Goal: Task Accomplishment & Management: Manage account settings

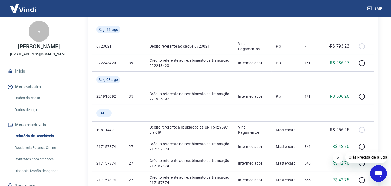
scroll to position [87, 0]
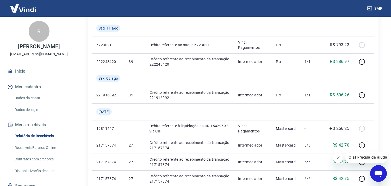
click at [340, 158] on icon "Fechar mensagem da empresa" at bounding box center [338, 157] width 4 height 4
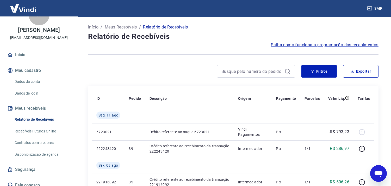
scroll to position [21, 0]
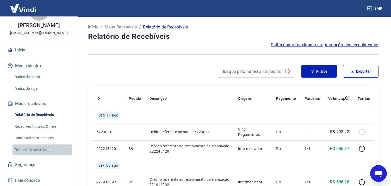
click at [42, 150] on link "Disponibilização de agenda" at bounding box center [42, 149] width 59 height 11
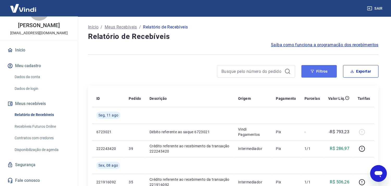
click at [324, 71] on button "Filtros" at bounding box center [319, 71] width 35 height 13
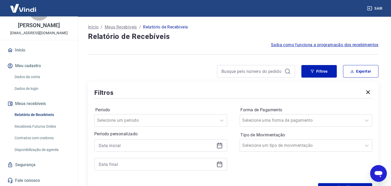
click at [220, 146] on icon at bounding box center [220, 145] width 6 height 6
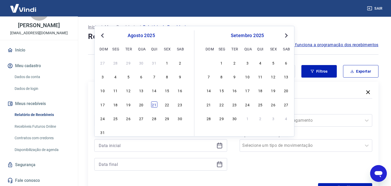
click at [151, 105] on div "21" at bounding box center [154, 104] width 6 height 6
type input "21/08/2025"
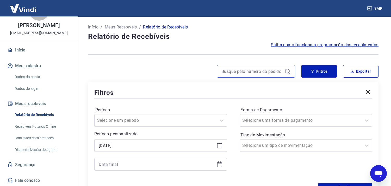
click at [248, 75] on input at bounding box center [252, 71] width 61 height 8
click at [218, 165] on icon at bounding box center [220, 164] width 6 height 6
click at [221, 165] on icon at bounding box center [220, 164] width 6 height 6
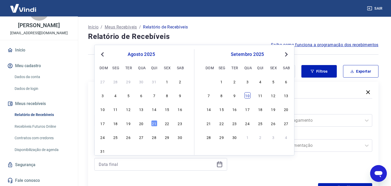
click at [247, 94] on div "10" at bounding box center [248, 95] width 6 height 6
type input "10/09/2025"
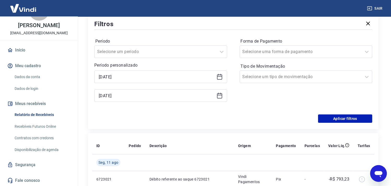
scroll to position [83, 0]
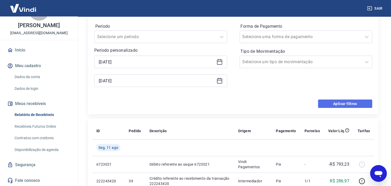
click at [342, 103] on button "Aplicar filtros" at bounding box center [345, 103] width 54 height 8
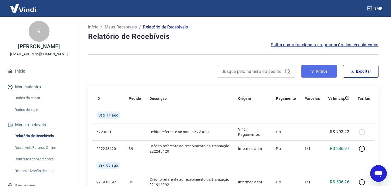
click at [318, 73] on button "Filtros" at bounding box center [319, 71] width 35 height 13
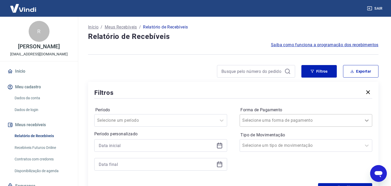
click at [366, 119] on icon at bounding box center [367, 120] width 6 height 6
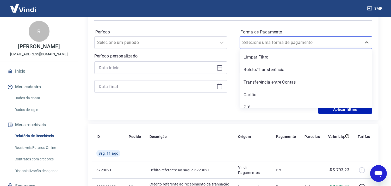
scroll to position [79, 0]
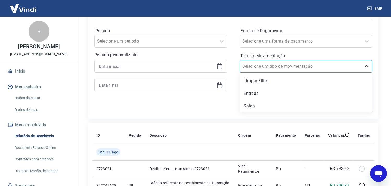
click at [368, 65] on icon at bounding box center [367, 66] width 6 height 6
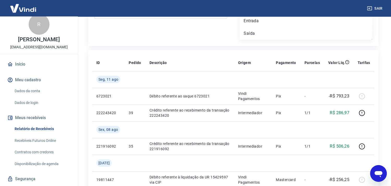
scroll to position [0, 0]
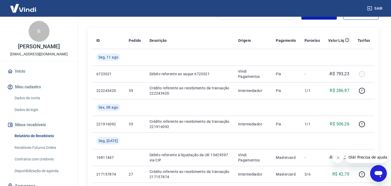
scroll to position [53, 0]
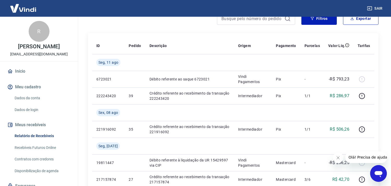
click at [33, 147] on link "Recebíveis Futuros Online" at bounding box center [42, 147] width 59 height 11
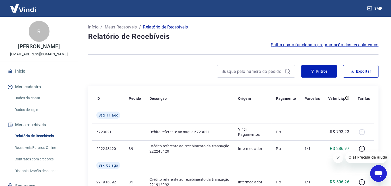
click at [40, 147] on link "Recebíveis Futuros Online" at bounding box center [42, 147] width 59 height 11
